Goal: Check status: Check status

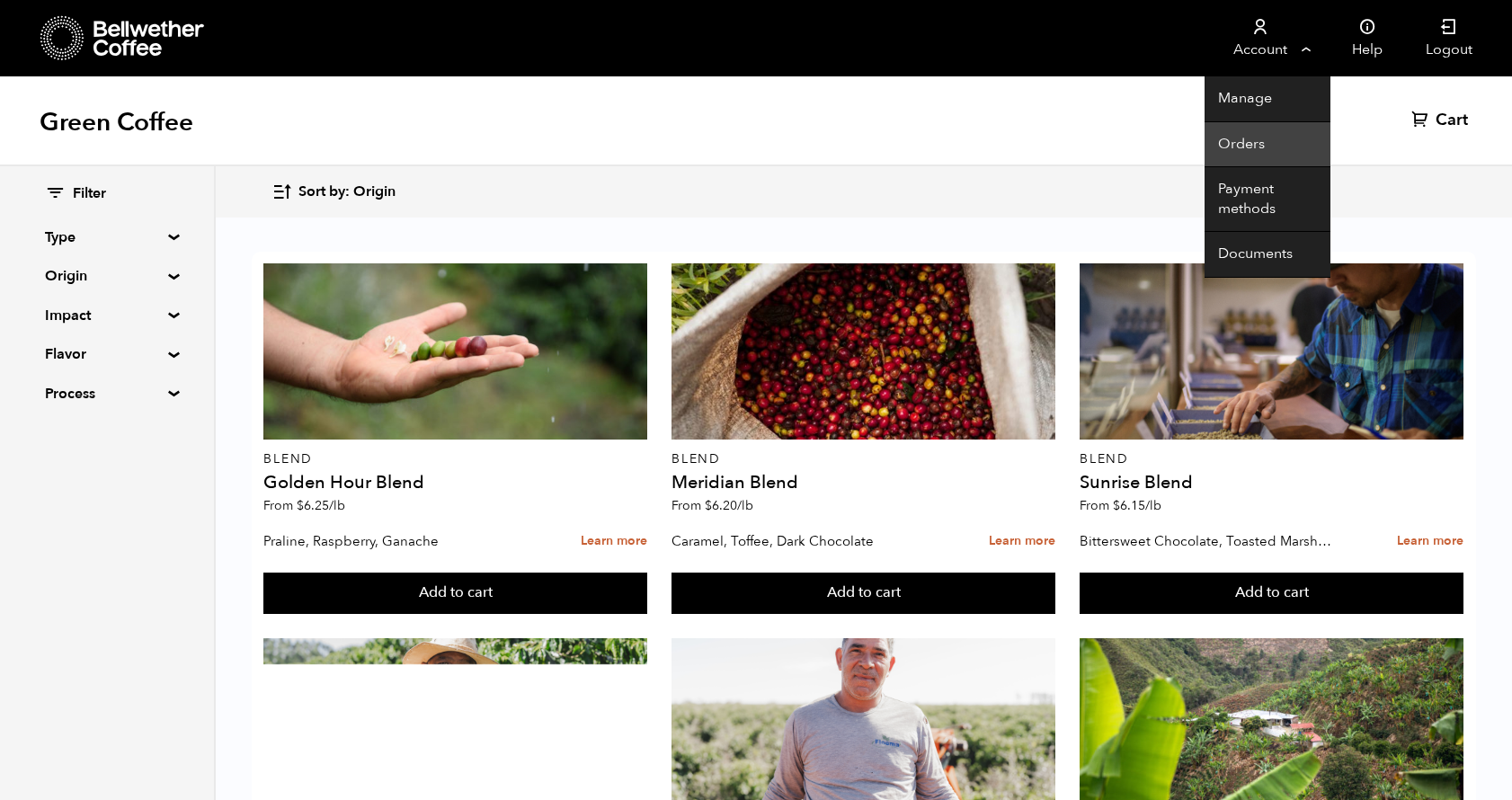
click at [1247, 148] on link "Orders" at bounding box center [1268, 145] width 126 height 46
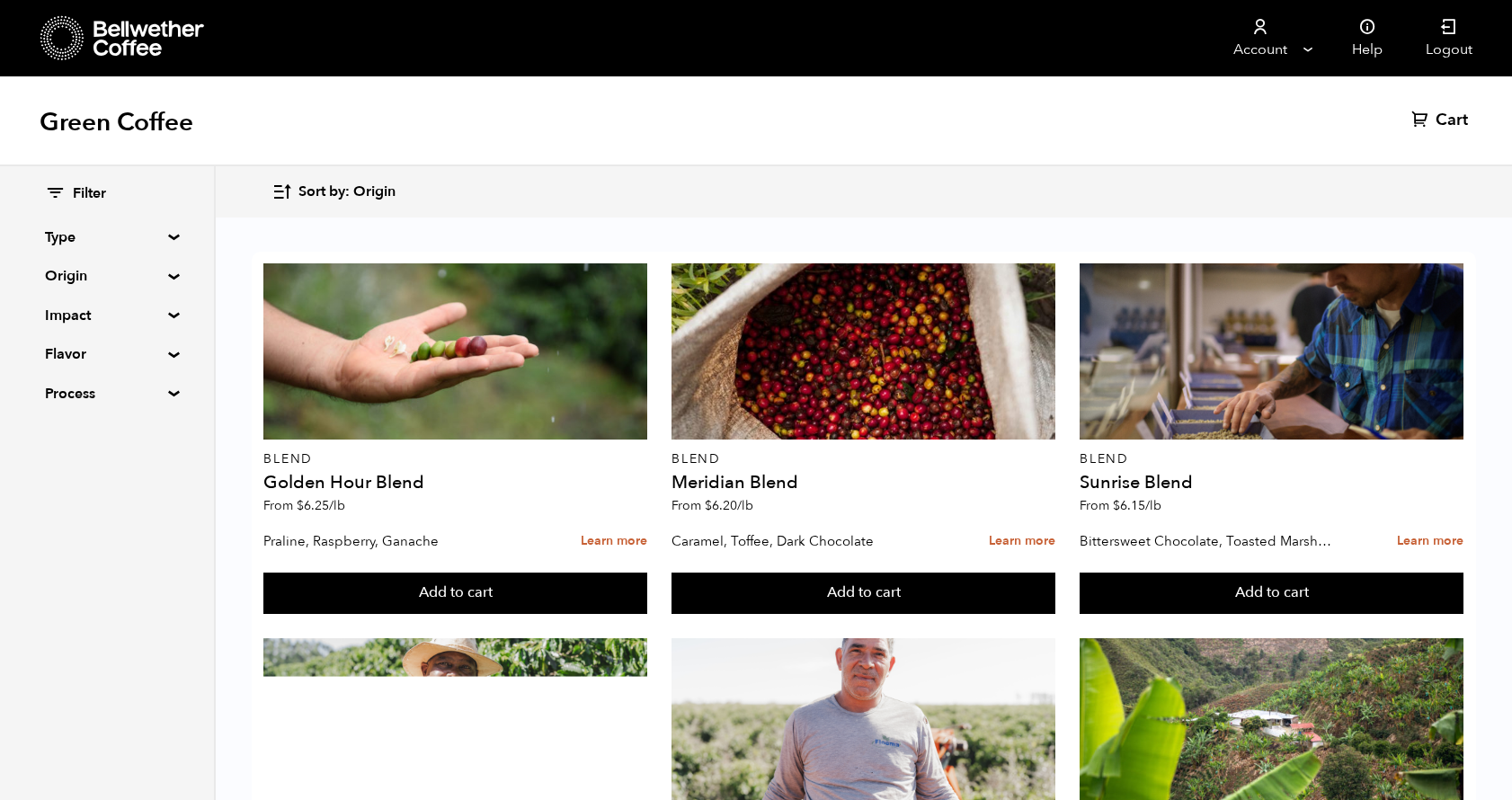
scroll to position [246, 0]
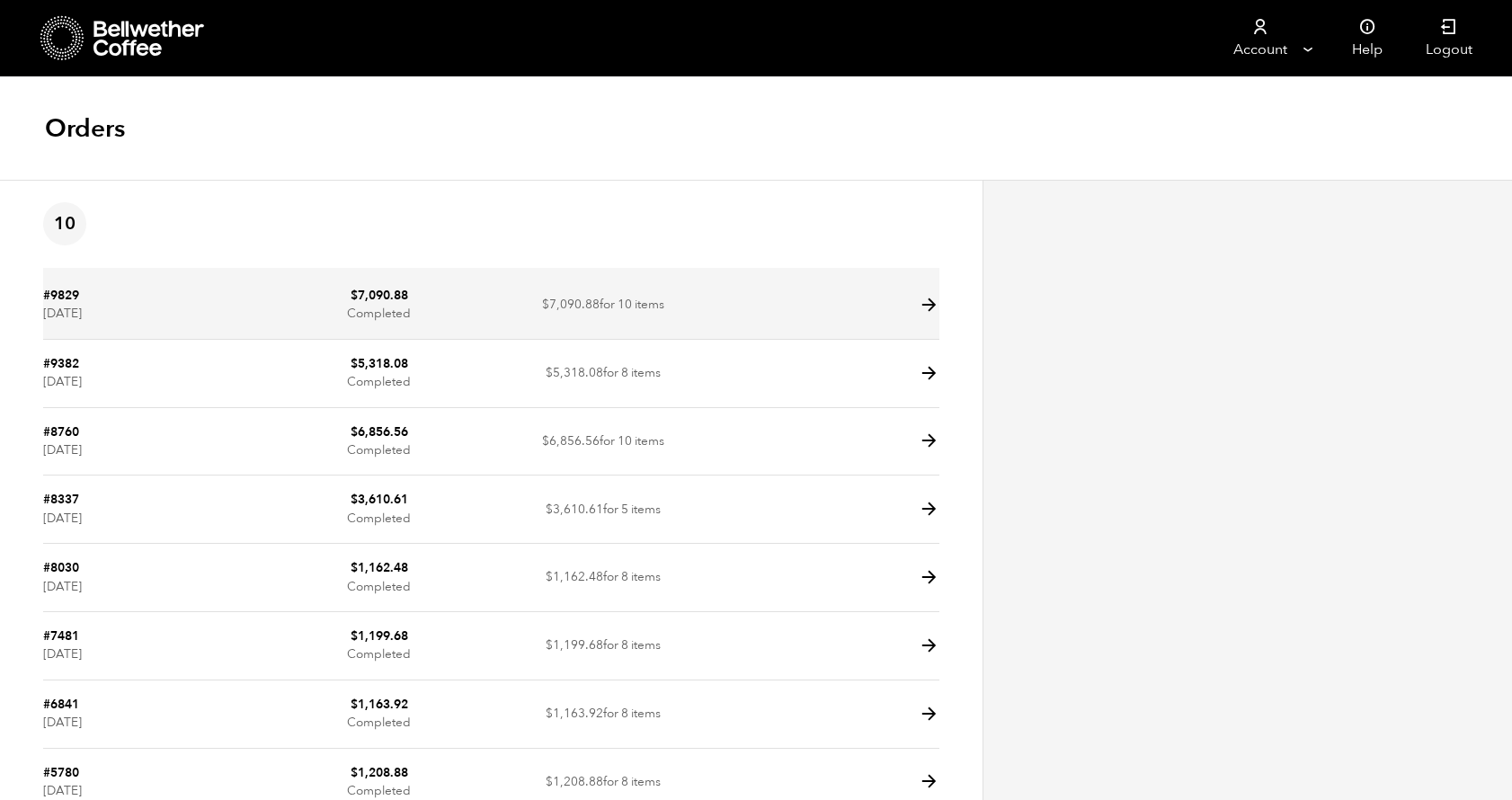
click at [925, 301] on icon at bounding box center [929, 304] width 21 height 21
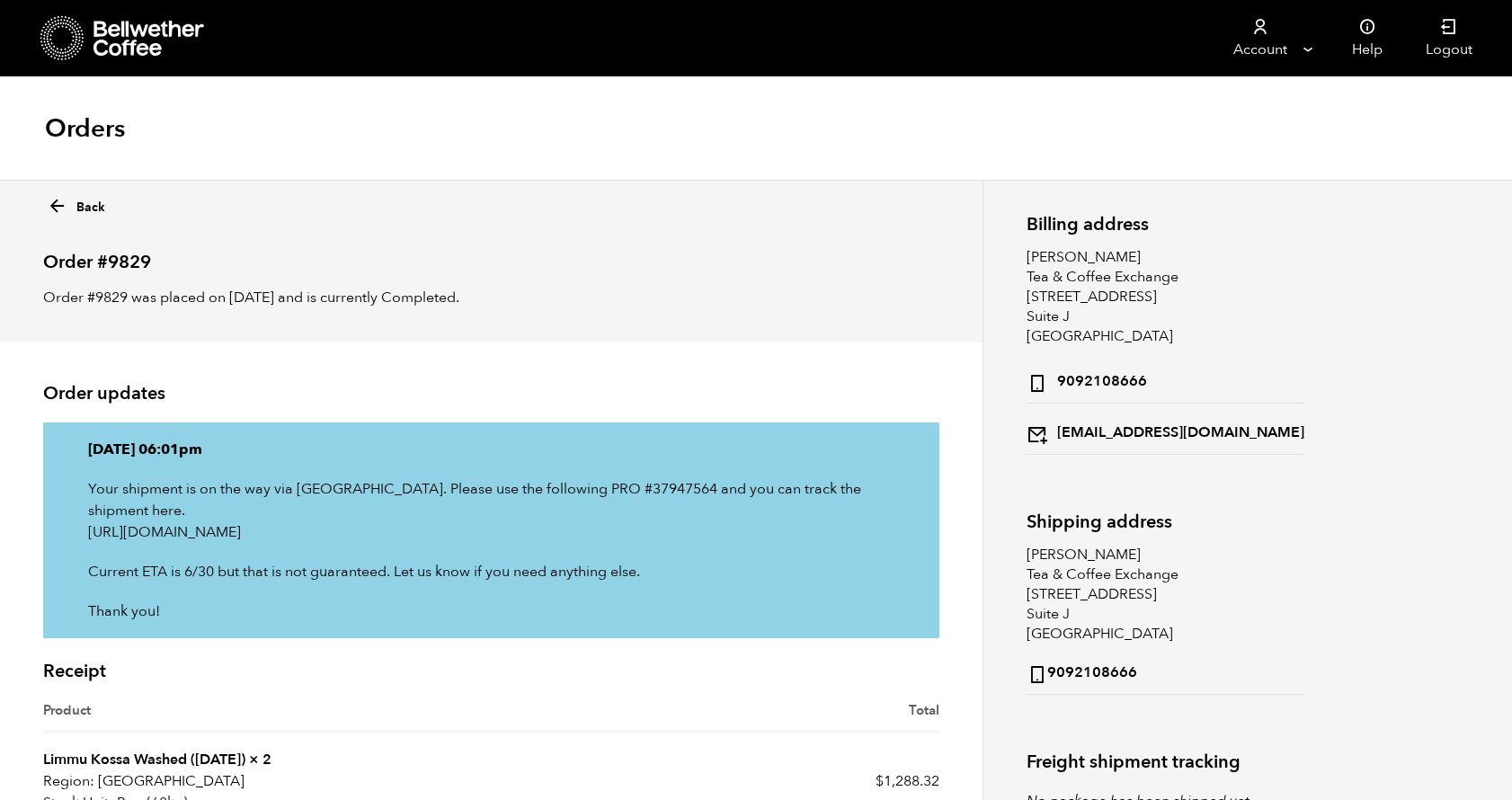
click at [931, 307] on p "Order #9829 was placed on [DATE] and is currently Completed." at bounding box center [491, 297] width 896 height 22
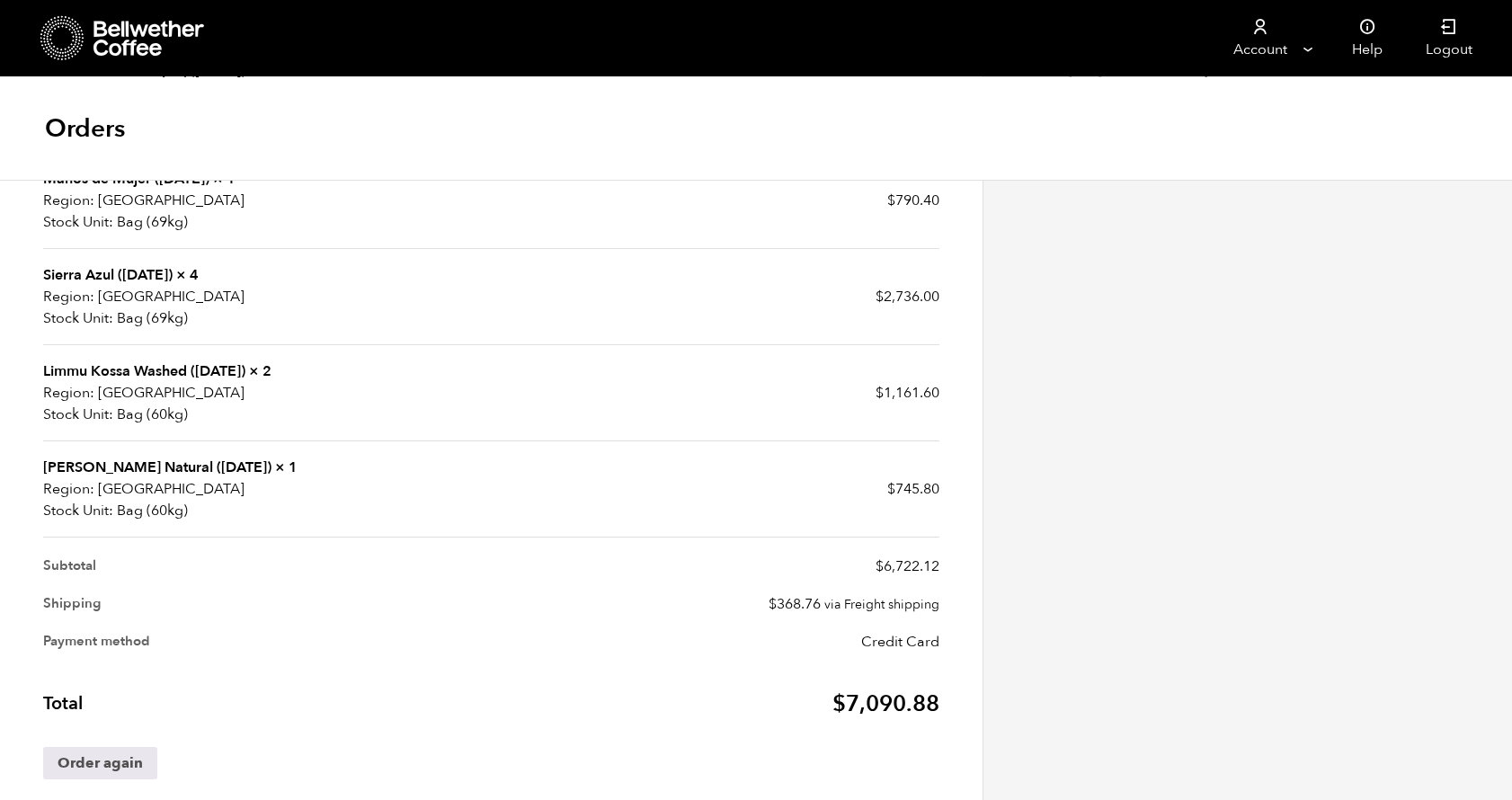
scroll to position [682, 0]
